Goal: Transaction & Acquisition: Purchase product/service

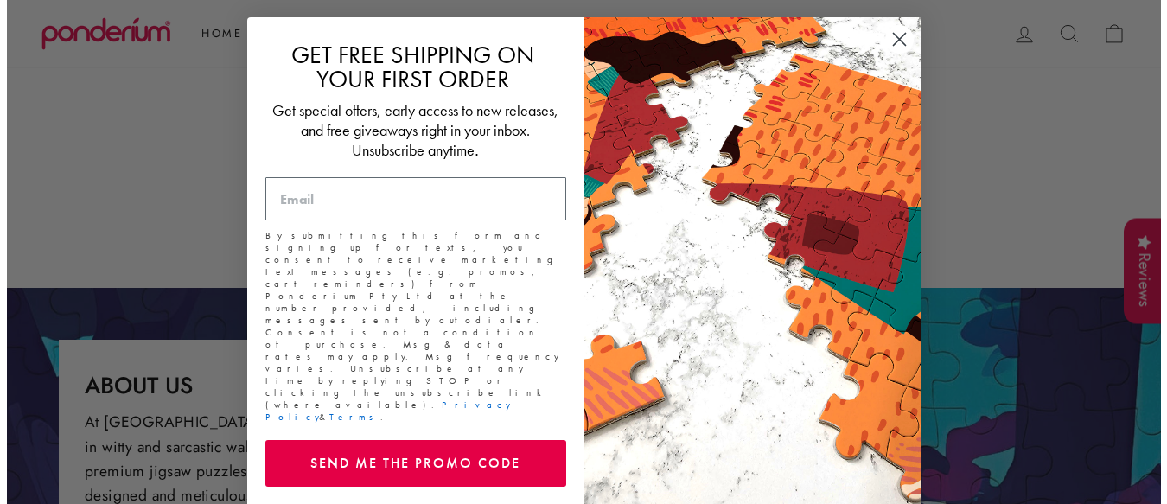
scroll to position [4231, 0]
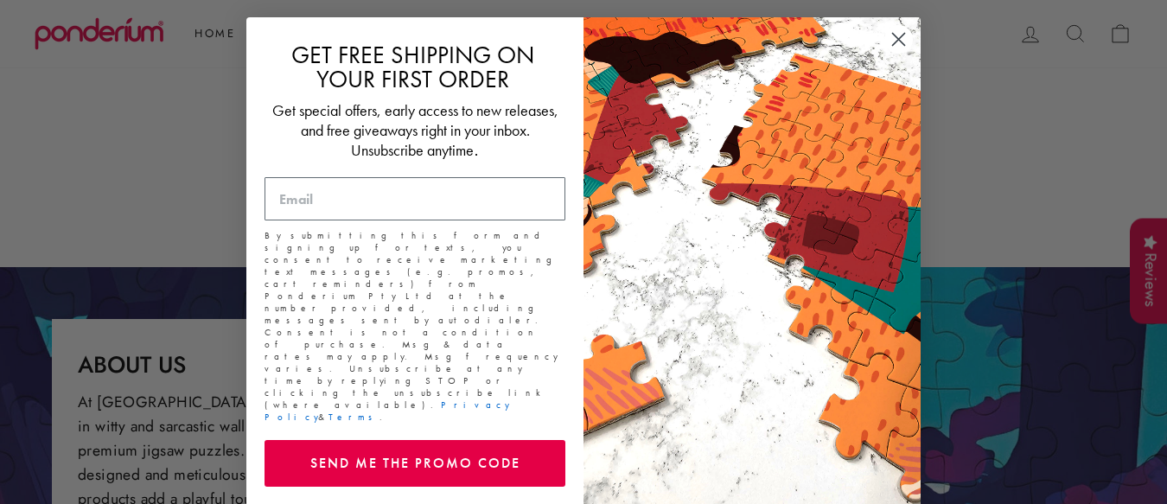
click at [897, 42] on icon "Close dialog" at bounding box center [899, 40] width 12 height 12
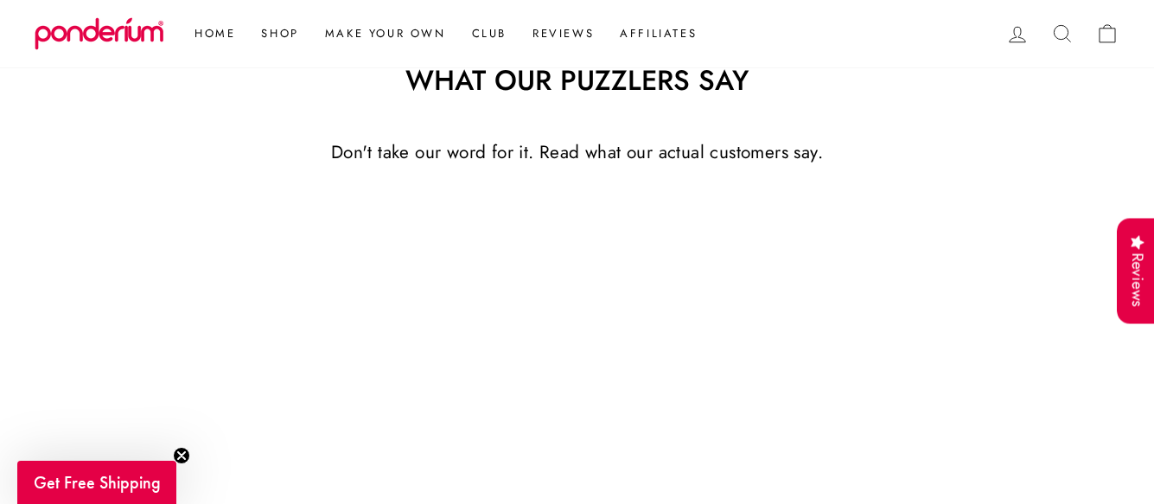
scroll to position [3530, 0]
click at [352, 35] on link "Make Your Own" at bounding box center [385, 33] width 147 height 31
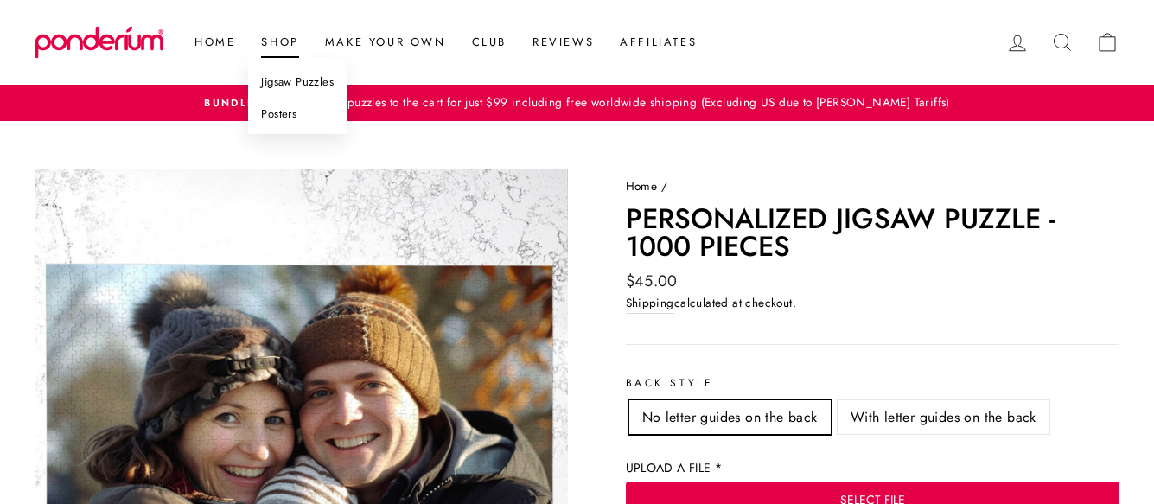
click at [288, 40] on link "Shop" at bounding box center [279, 42] width 63 height 31
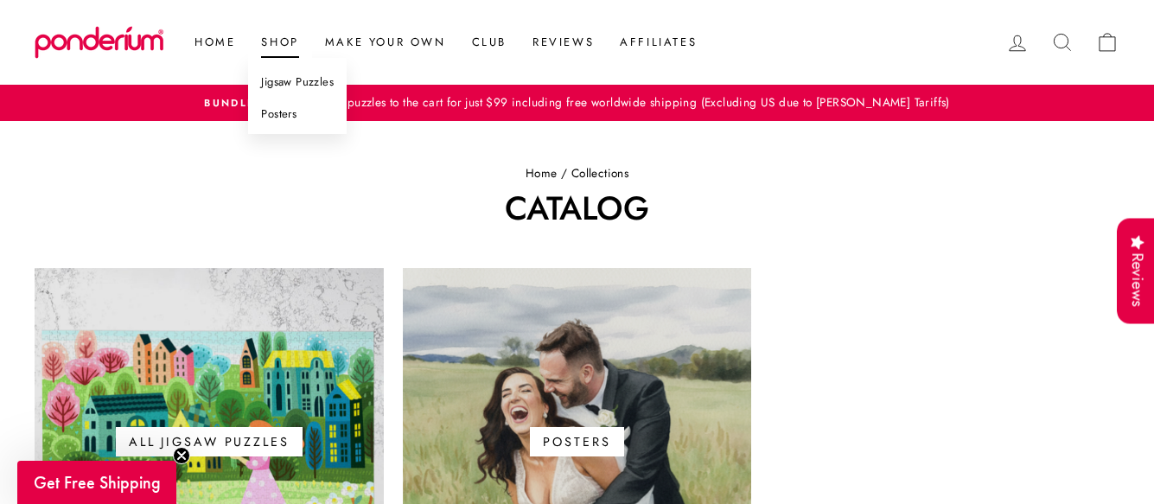
click at [276, 114] on link "Posters" at bounding box center [297, 115] width 99 height 32
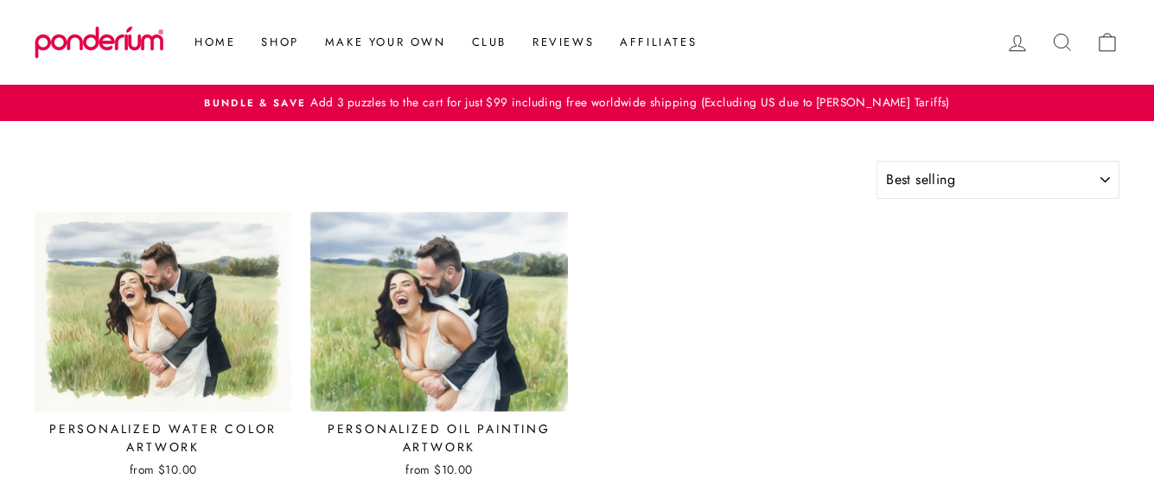
select select "best-selling"
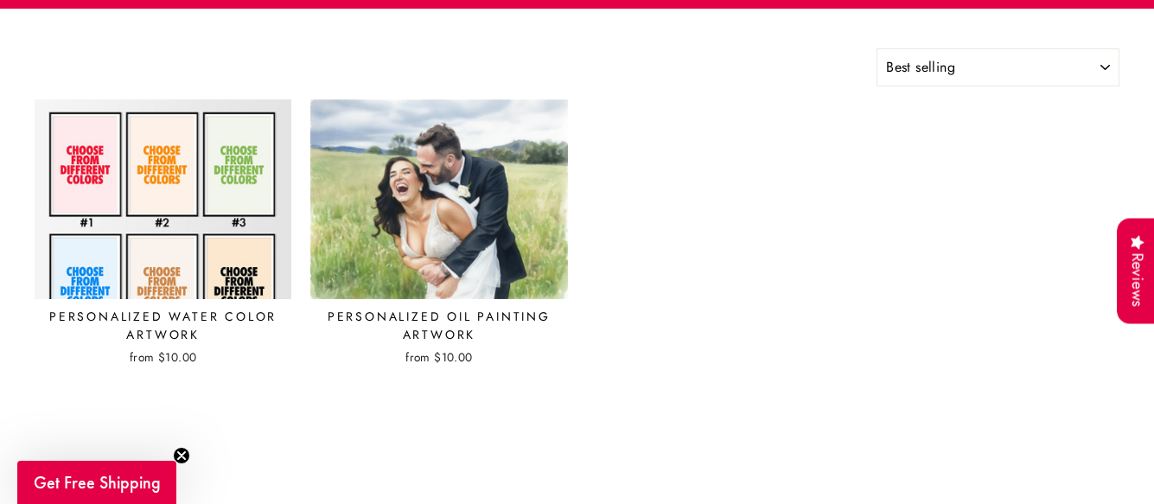
scroll to position [105, 0]
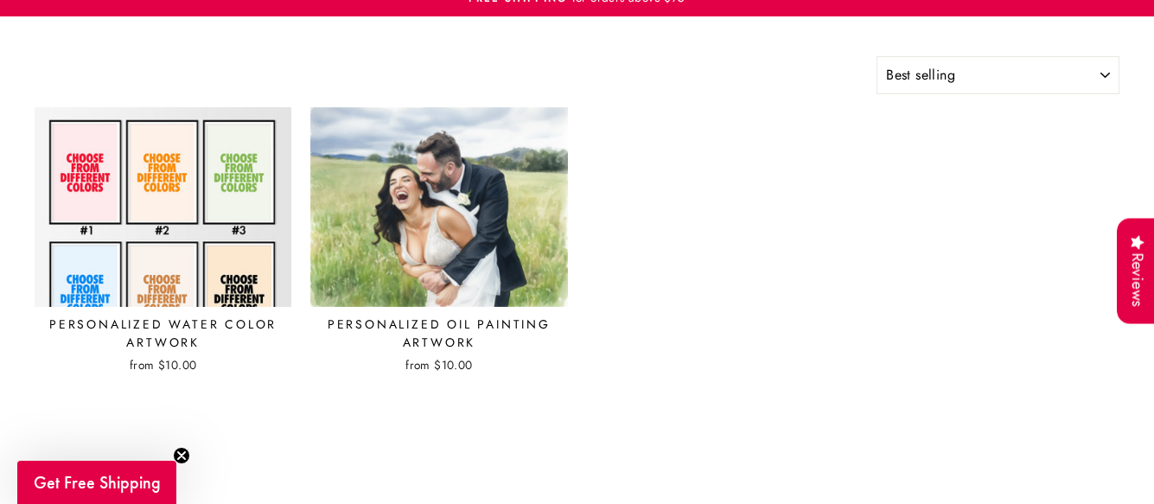
click at [233, 171] on img at bounding box center [163, 206] width 258 height 201
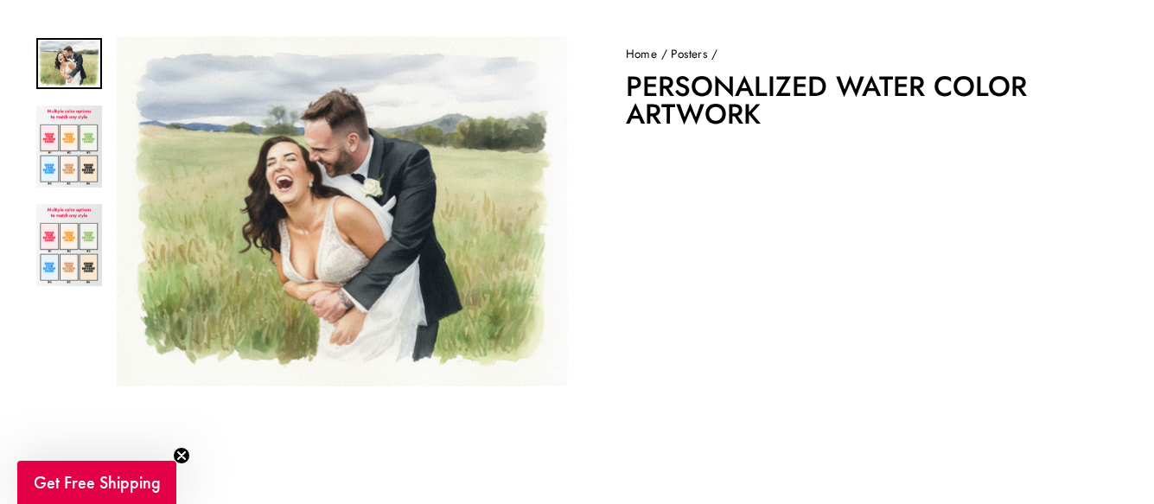
scroll to position [133, 0]
